Goal: Navigation & Orientation: Find specific page/section

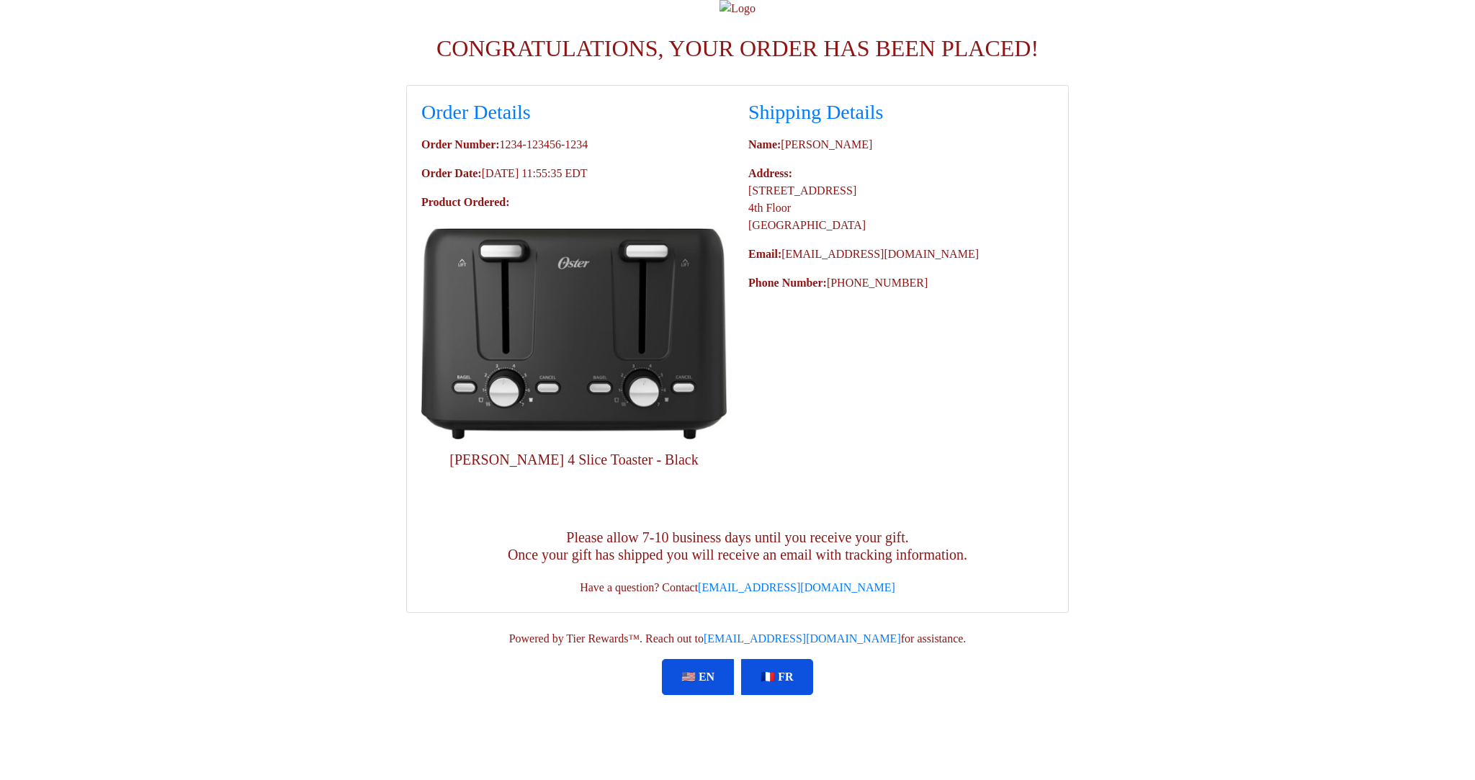
scroll to position [240, 0]
click at [780, 695] on link "🇫🇷 FR" at bounding box center [777, 677] width 72 height 36
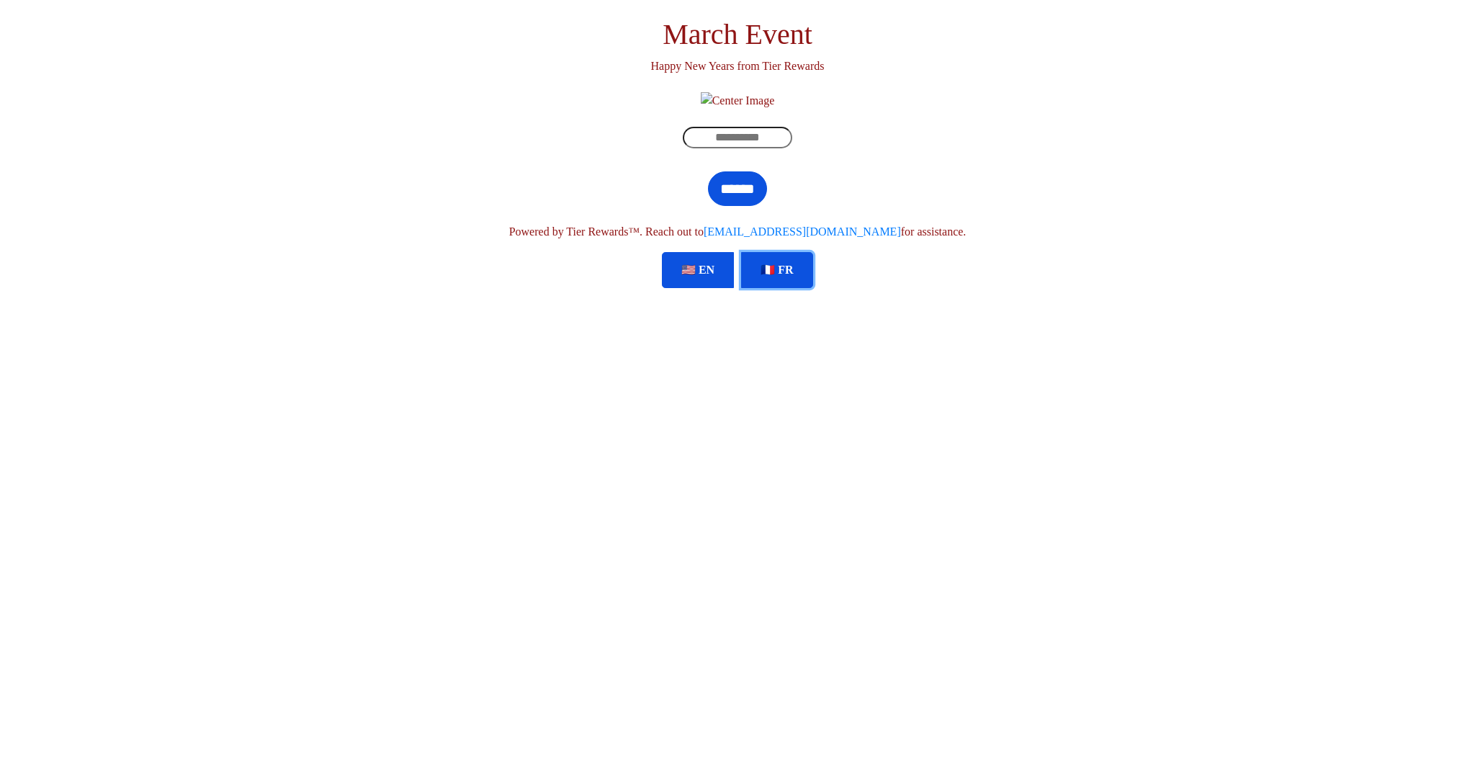
click at [772, 288] on link "🇫🇷 FR" at bounding box center [777, 270] width 72 height 36
click at [700, 288] on link "🇺🇸 EN" at bounding box center [698, 270] width 72 height 36
click at [774, 288] on link "🇫🇷 FR" at bounding box center [777, 270] width 72 height 36
click at [759, 148] on input "text" at bounding box center [738, 138] width 110 height 22
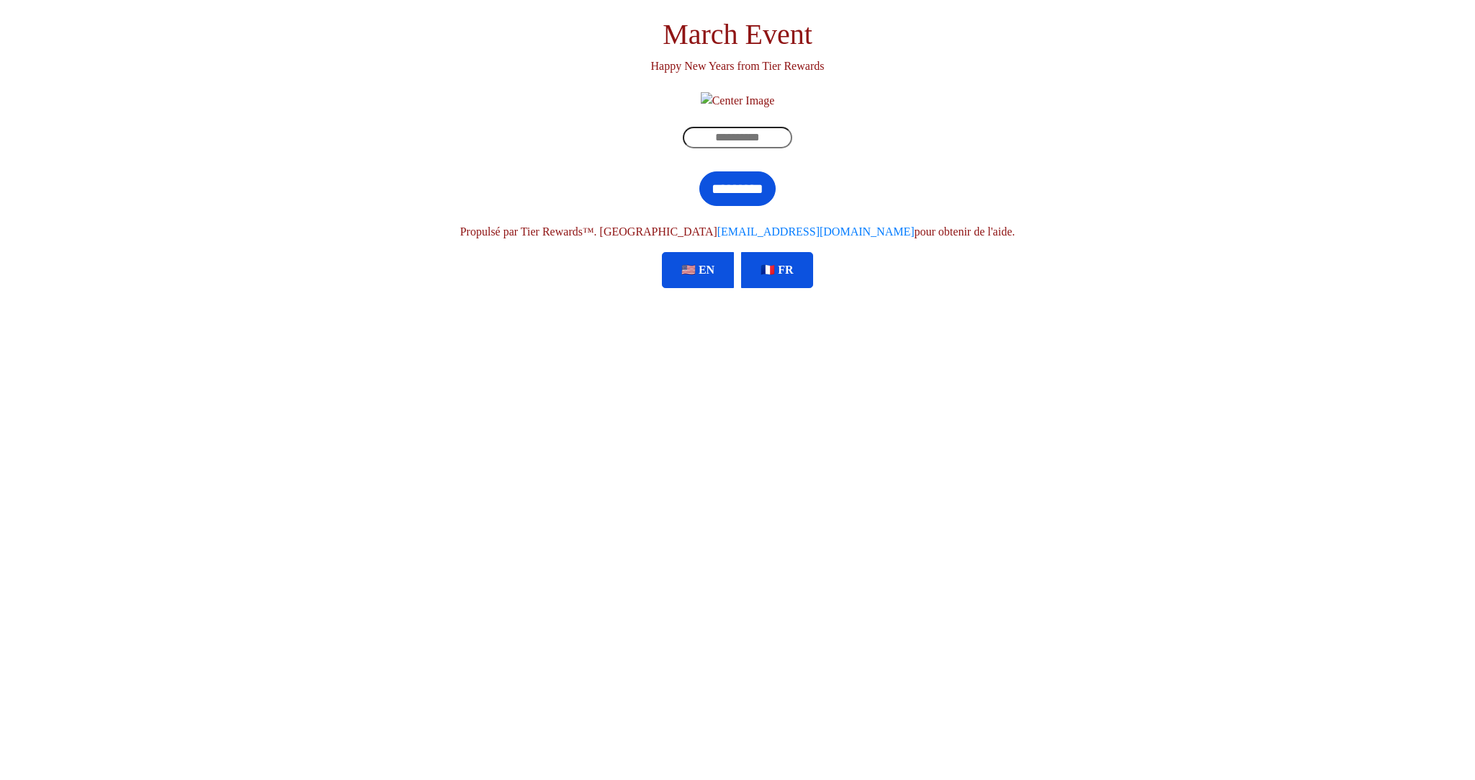
click at [766, 52] on h1 "March Event" at bounding box center [738, 34] width 800 height 35
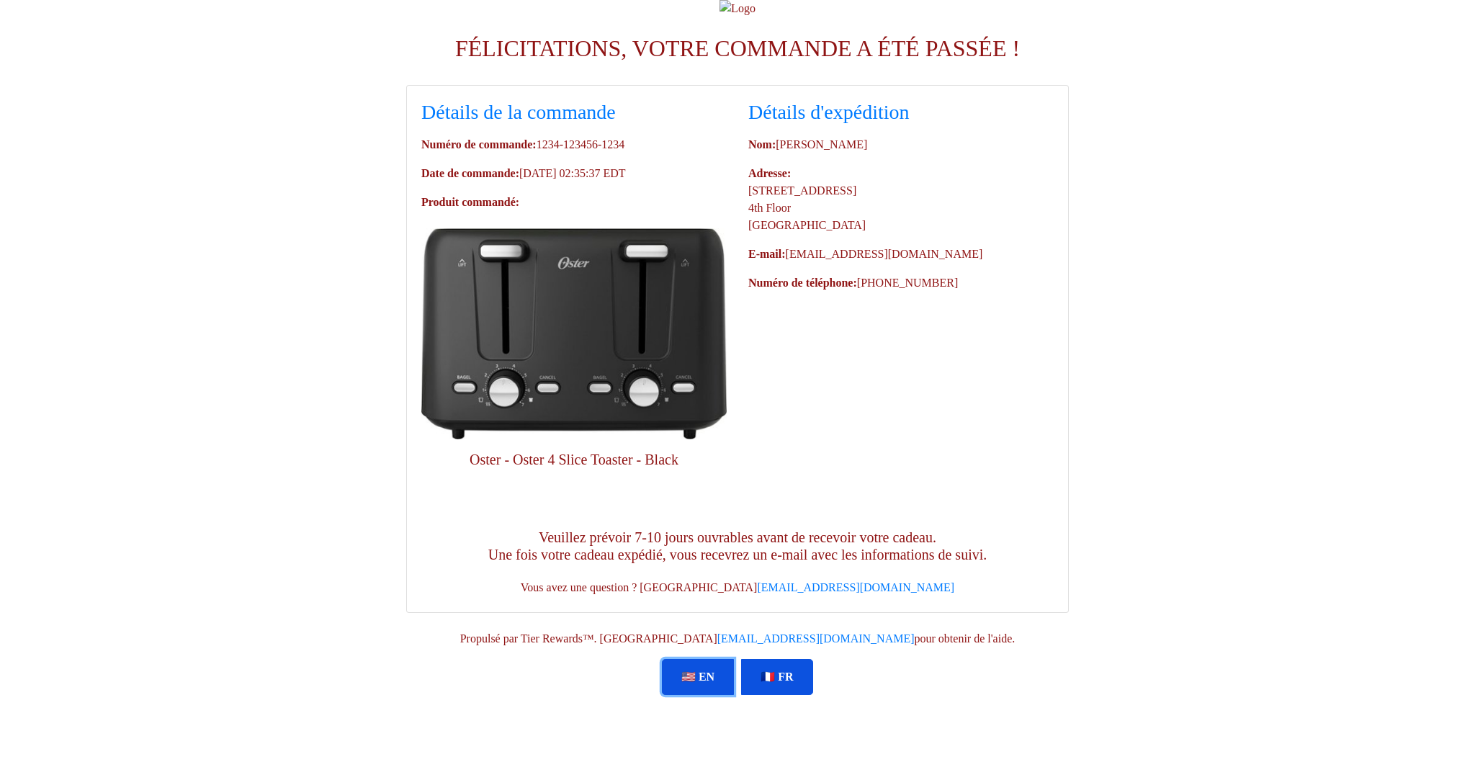
click at [715, 695] on link "🇺🇸 EN" at bounding box center [698, 677] width 72 height 36
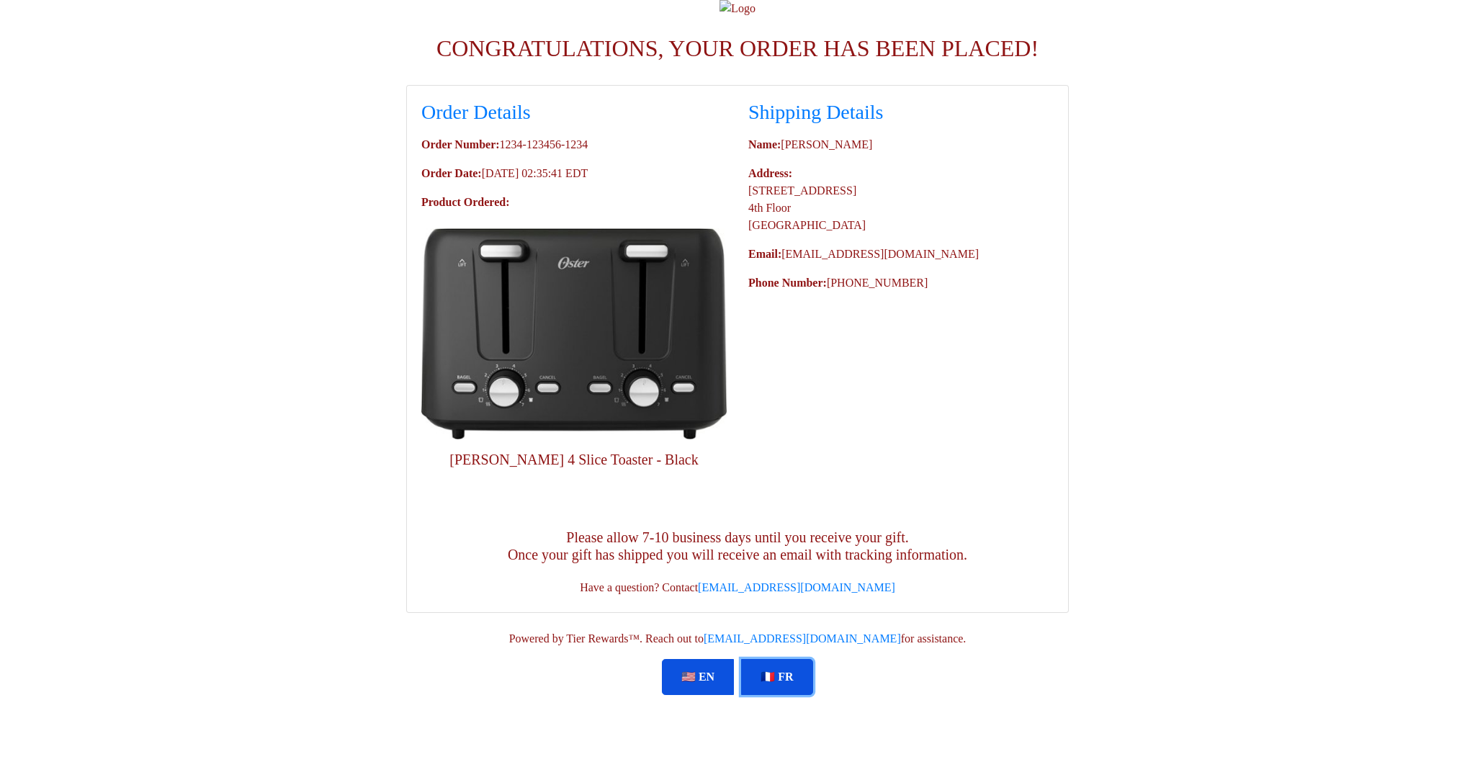
click at [783, 695] on link "🇫🇷 FR" at bounding box center [777, 677] width 72 height 36
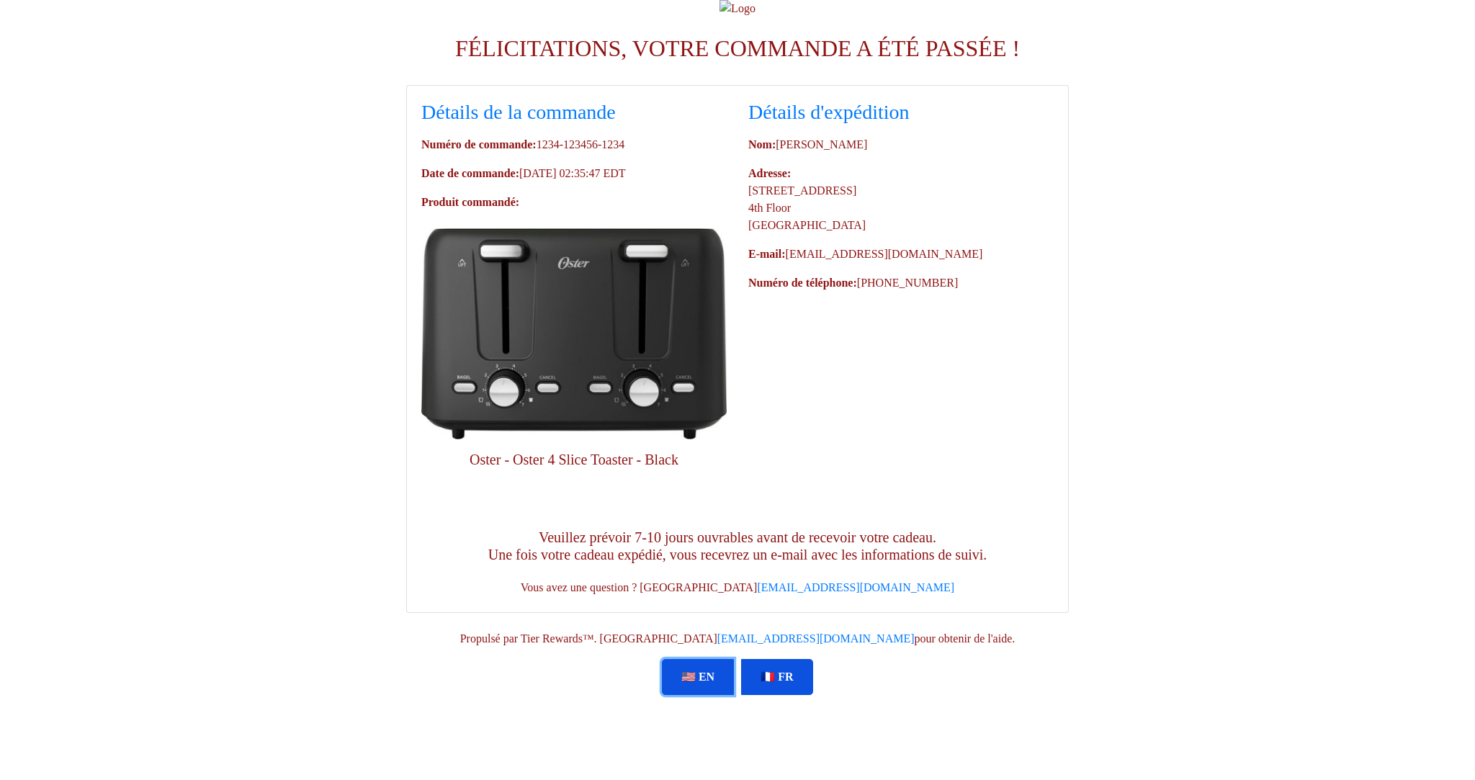
click at [692, 695] on link "🇺🇸 EN" at bounding box center [698, 677] width 72 height 36
